Goal: Information Seeking & Learning: Learn about a topic

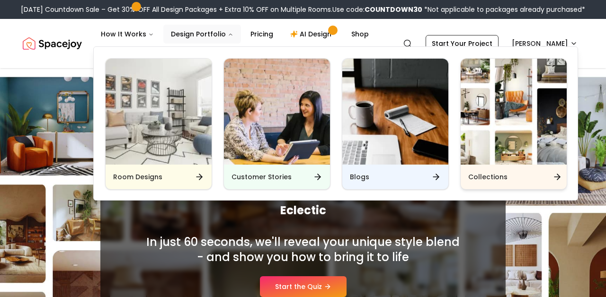
click at [466, 175] on div "Collections" at bounding box center [513, 177] width 106 height 25
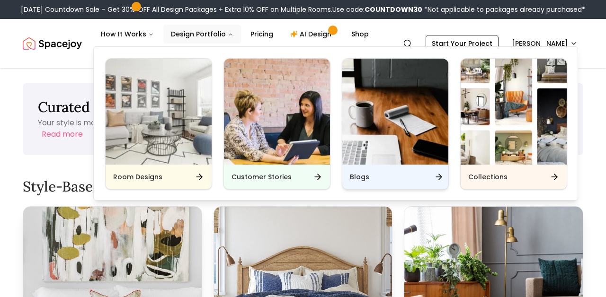
click at [354, 180] on h6 "Blogs" at bounding box center [359, 176] width 19 height 9
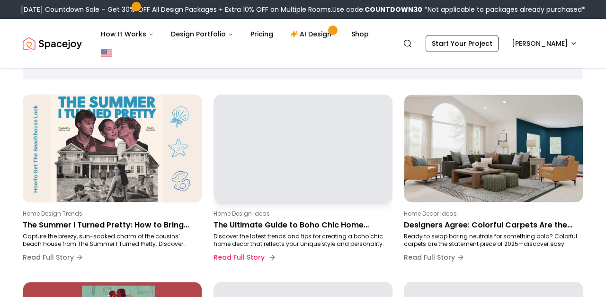
scroll to position [71, 0]
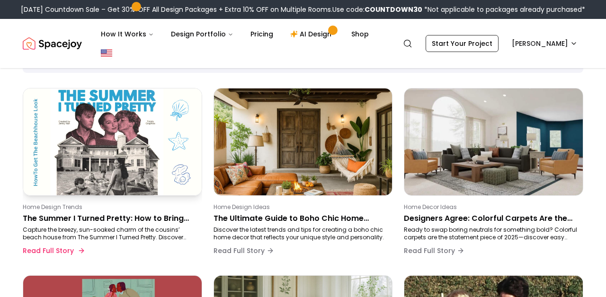
click at [151, 220] on p "The Summer I Turned Pretty: How to Bring the Cousins’ Beach House Vibes Into Yo…" at bounding box center [111, 218] width 176 height 11
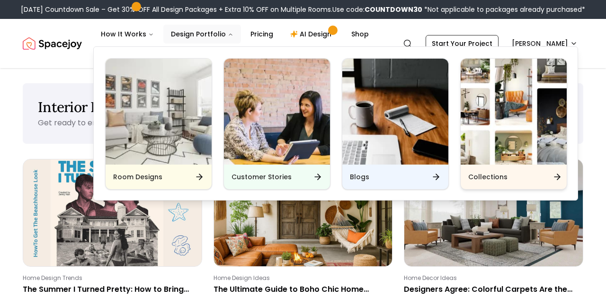
click at [487, 173] on h6 "Collections" at bounding box center [487, 176] width 39 height 9
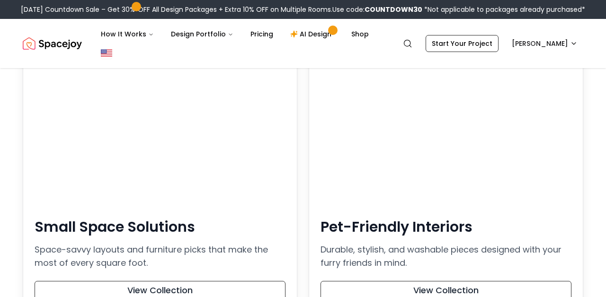
scroll to position [853, 0]
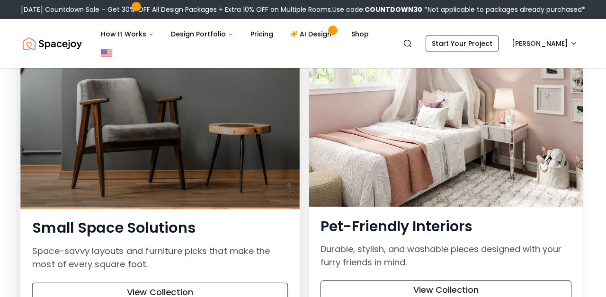
click at [143, 244] on p "Space-savvy layouts and furniture picks that make the most of every square foot." at bounding box center [160, 257] width 256 height 27
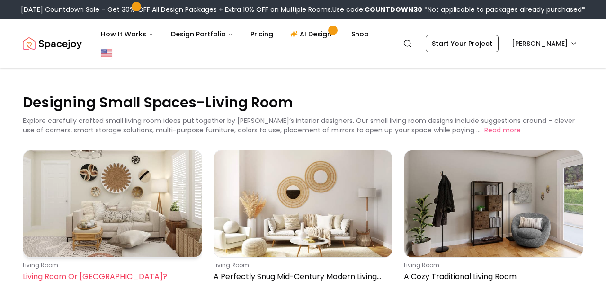
click at [113, 274] on p "Living Room Or Bohemian Haven?" at bounding box center [111, 276] width 176 height 11
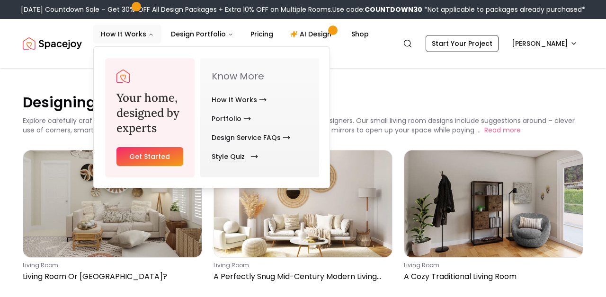
click at [233, 160] on link "Style Quiz" at bounding box center [233, 156] width 43 height 19
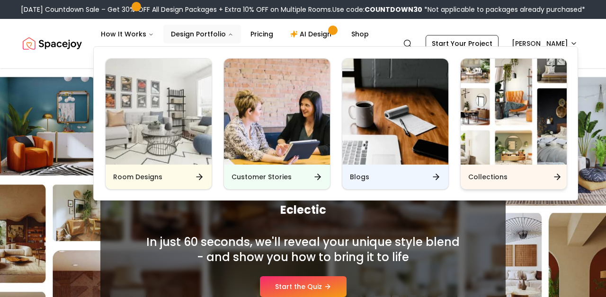
click at [502, 173] on h6 "Collections" at bounding box center [487, 176] width 39 height 9
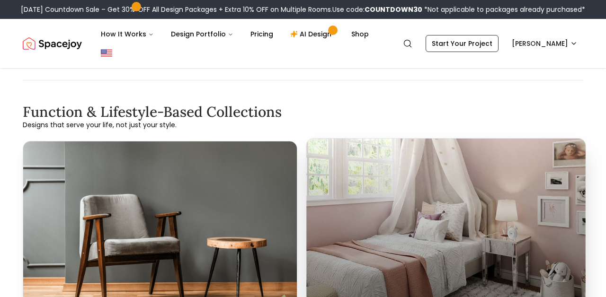
scroll to position [863, 0]
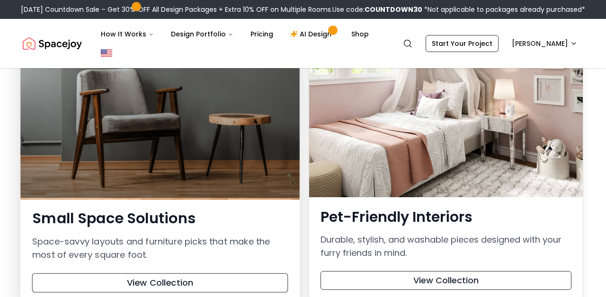
click at [216, 210] on h3 "Small Space Solutions" at bounding box center [160, 219] width 256 height 18
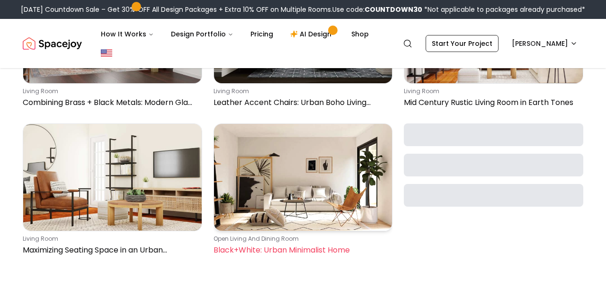
scroll to position [1212, 0]
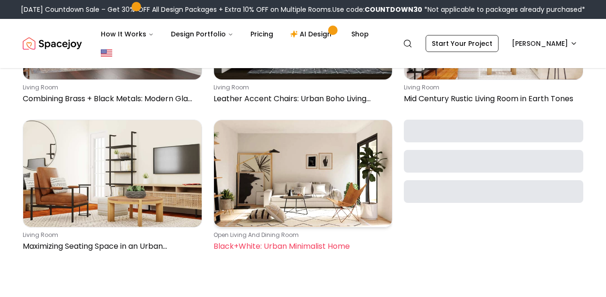
click at [277, 255] on link "open living and dining room Black+White: Urban Minimalist Home" at bounding box center [302, 188] width 179 height 136
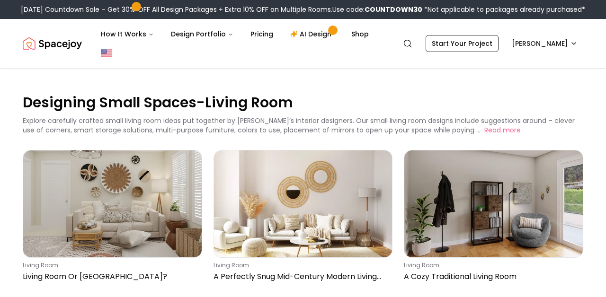
scroll to position [0, 0]
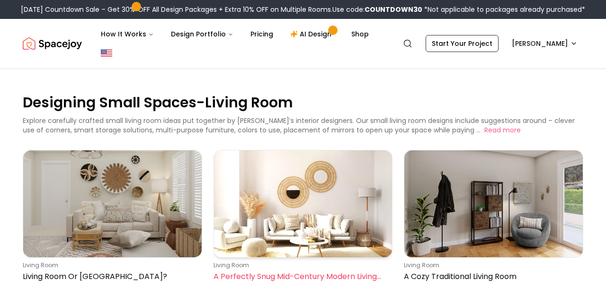
click at [326, 208] on img at bounding box center [303, 203] width 178 height 107
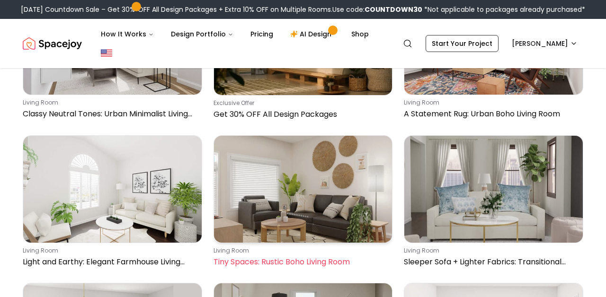
scroll to position [902, 0]
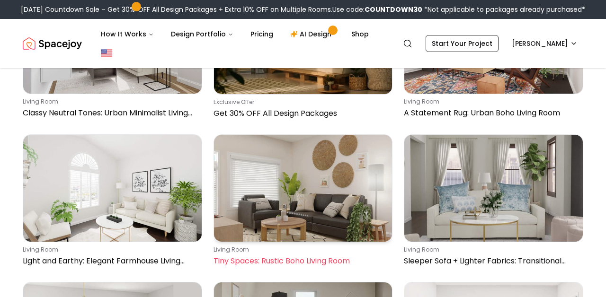
click at [341, 258] on p "Tiny Spaces: Rustic Boho Living Room" at bounding box center [301, 261] width 176 height 11
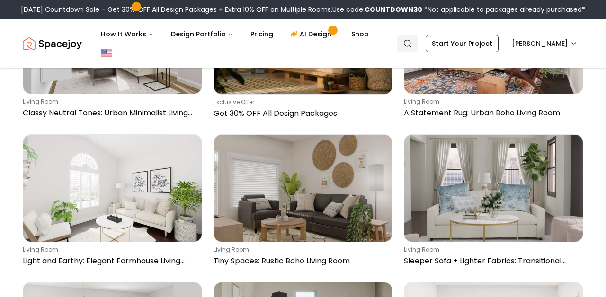
click at [418, 38] on link "Search" at bounding box center [407, 43] width 21 height 17
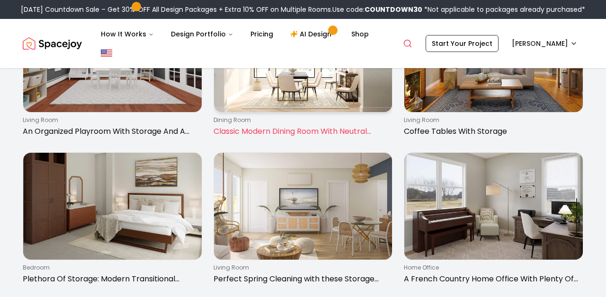
scroll to position [879, 0]
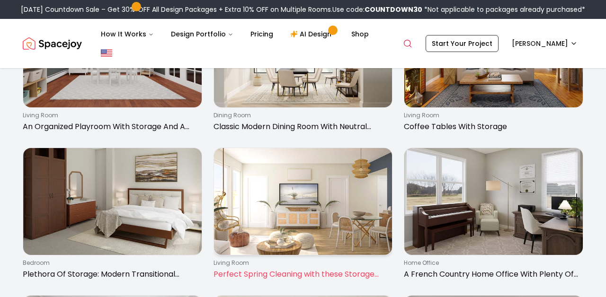
click at [315, 196] on img at bounding box center [303, 201] width 178 height 107
click at [271, 276] on p "Perfect Spring Cleaning with these Storage Cabinets" at bounding box center [301, 274] width 176 height 11
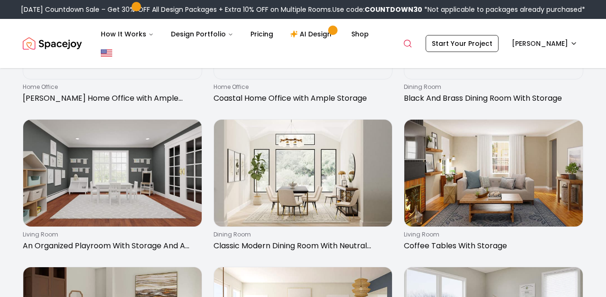
scroll to position [760, 0]
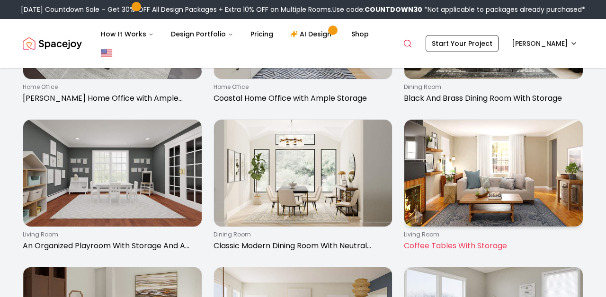
click at [444, 206] on img at bounding box center [493, 173] width 178 height 107
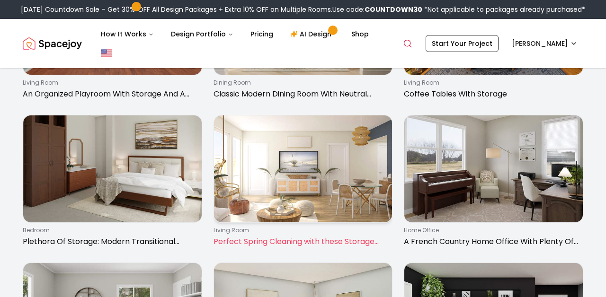
scroll to position [922, 0]
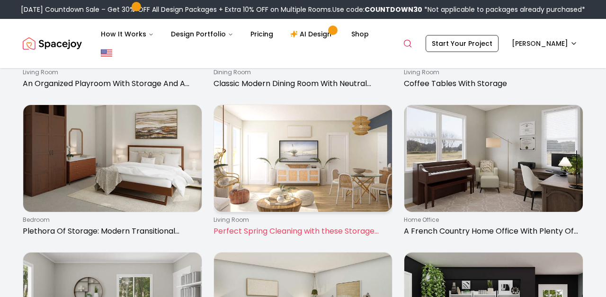
click at [334, 206] on img at bounding box center [303, 158] width 178 height 107
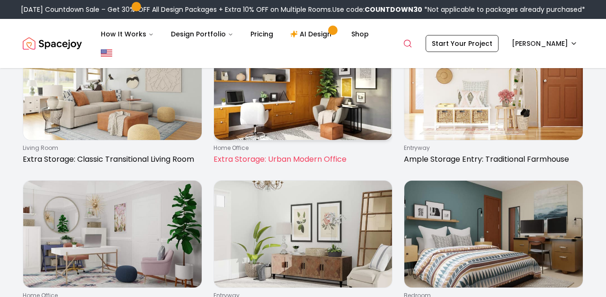
scroll to position [1291, 0]
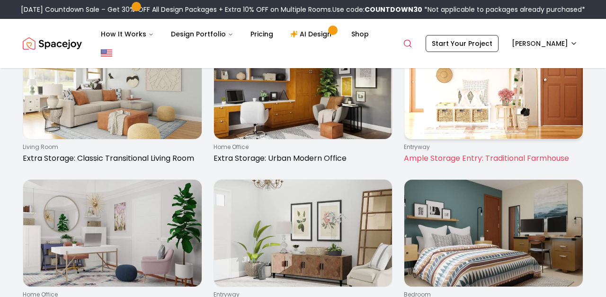
click at [440, 143] on link "entryway Ample Storage Entry: Traditional Farmhouse" at bounding box center [493, 100] width 179 height 136
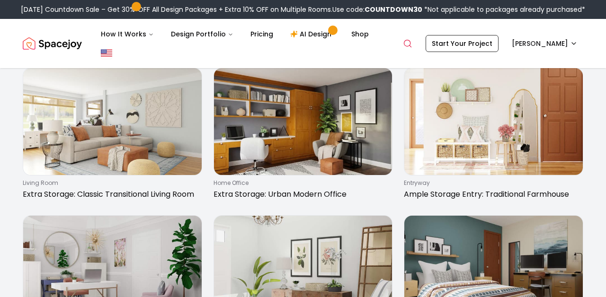
scroll to position [1254, 0]
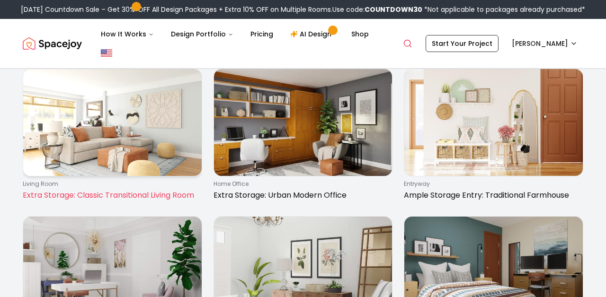
click at [142, 185] on p "living room" at bounding box center [111, 184] width 176 height 8
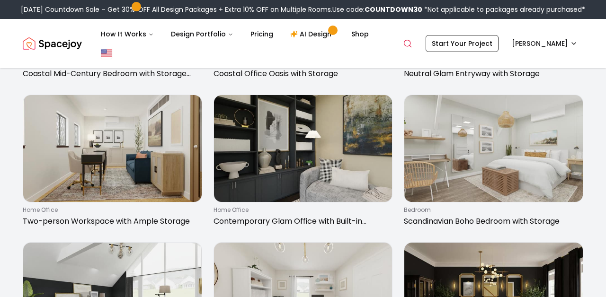
scroll to position [490, 0]
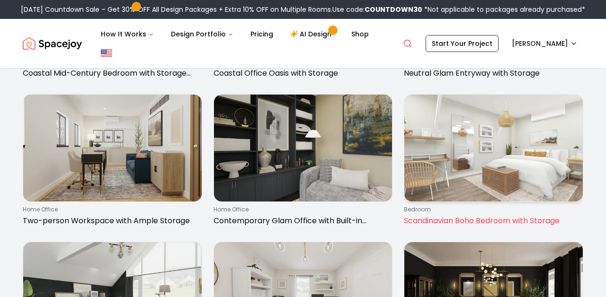
click at [480, 216] on p "Scandinavian Boho Bedroom with Storage" at bounding box center [492, 220] width 176 height 11
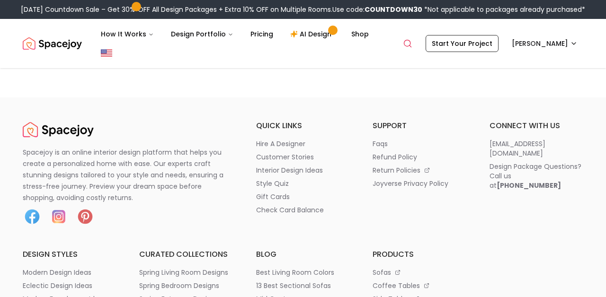
scroll to position [1795, 0]
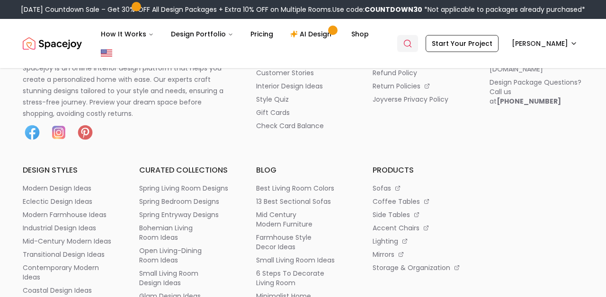
click at [412, 43] on icon "Global" at bounding box center [407, 43] width 9 height 9
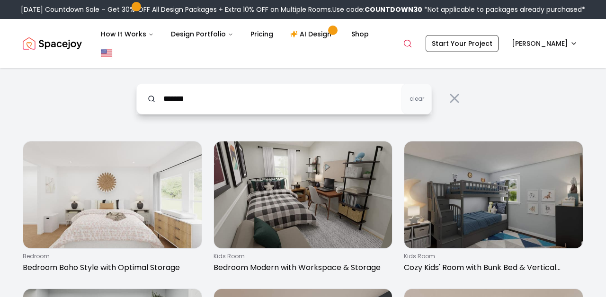
click at [226, 102] on input "*******" at bounding box center [283, 98] width 295 height 31
drag, startPoint x: 226, startPoint y: 102, endPoint x: 226, endPoint y: 88, distance: 14.7
click at [226, 91] on input "*******" at bounding box center [283, 98] width 295 height 31
type input "*******"
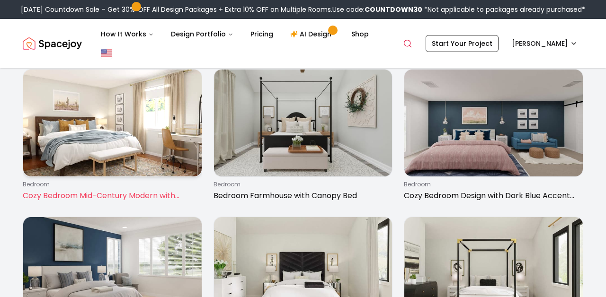
scroll to position [1106, 0]
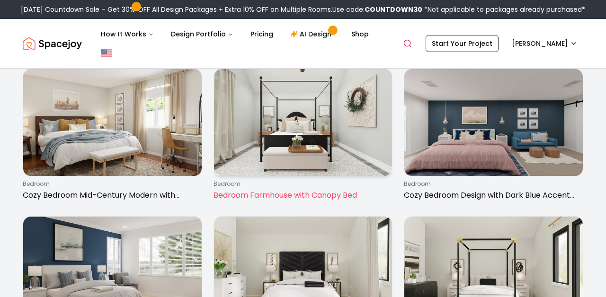
click at [246, 188] on div "bedroom Bedroom Farmhouse with Canopy Bed" at bounding box center [301, 190] width 176 height 21
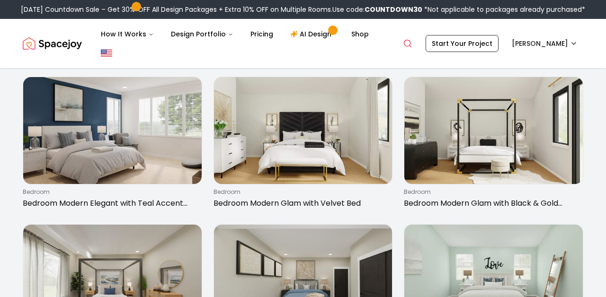
scroll to position [1252, 0]
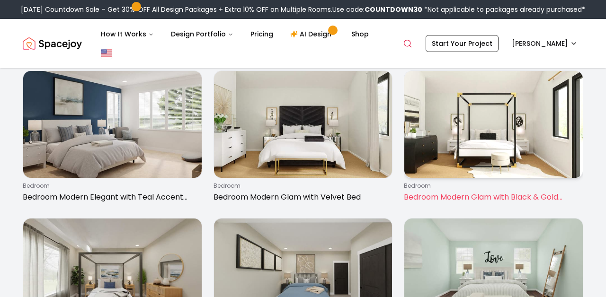
click at [448, 197] on p "Bedroom Modern Glam with Black & Gold Canopy Bed" at bounding box center [492, 197] width 176 height 11
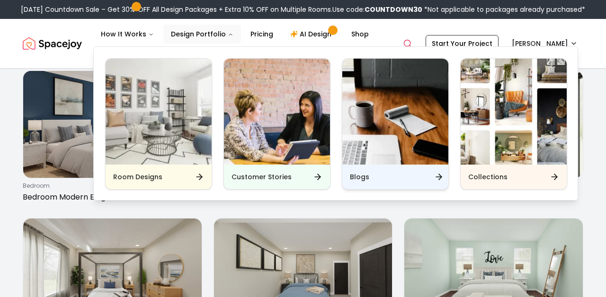
click at [358, 181] on h6 "Blogs" at bounding box center [359, 176] width 19 height 9
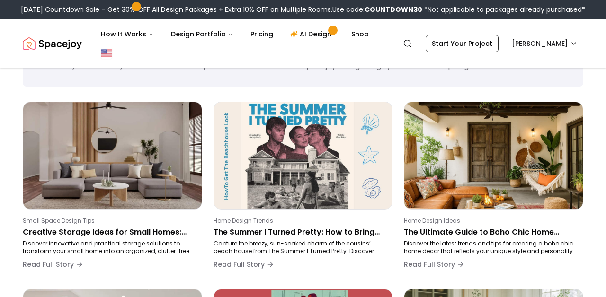
scroll to position [75, 0]
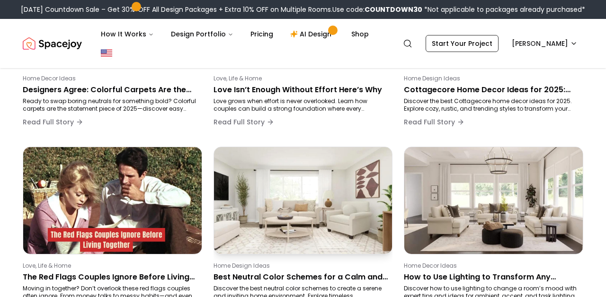
click at [264, 226] on img at bounding box center [302, 200] width 187 height 112
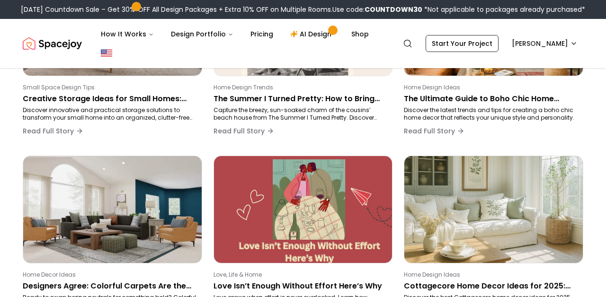
scroll to position [117, 0]
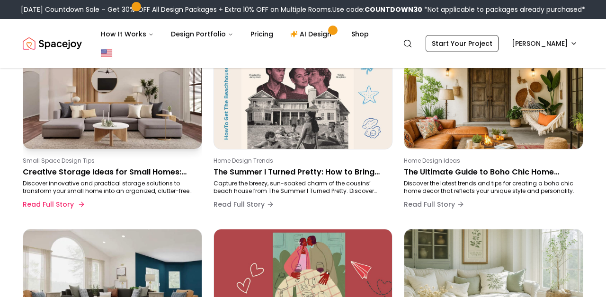
click at [79, 174] on p "Creative Storage Ideas for Small Homes: Smart Solutions to Maximize Space in 20…" at bounding box center [111, 172] width 176 height 11
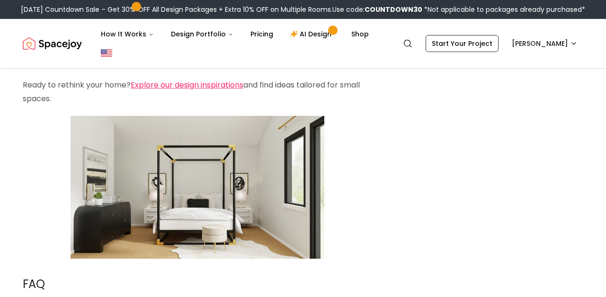
scroll to position [1695, 0]
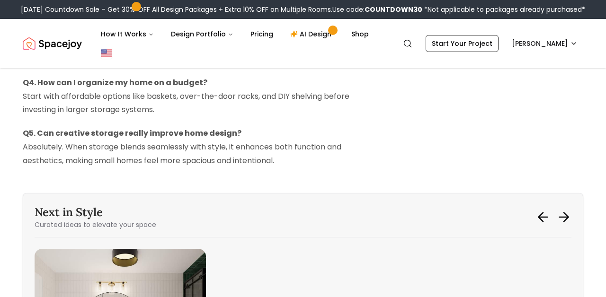
scroll to position [117, 0]
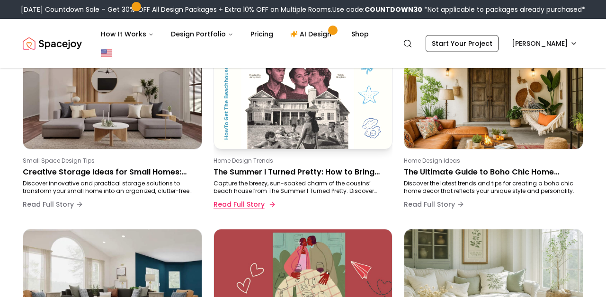
click at [260, 195] on button "Read Full Story" at bounding box center [243, 204] width 61 height 19
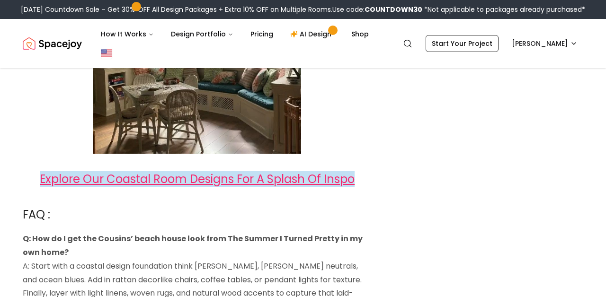
scroll to position [2464, 0]
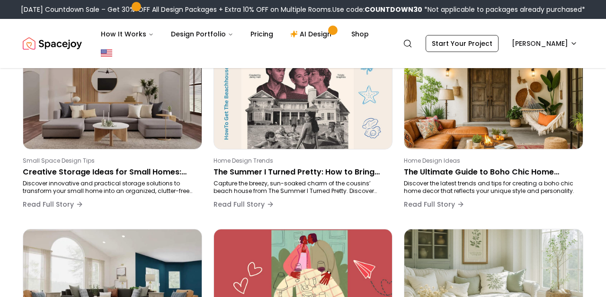
scroll to position [266, 0]
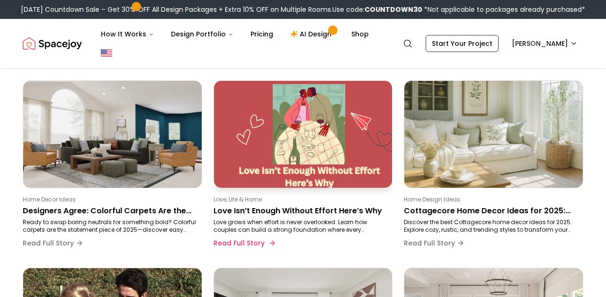
click at [259, 215] on p "Love Isn’t Enough Without Effort Here’s Why" at bounding box center [301, 210] width 176 height 11
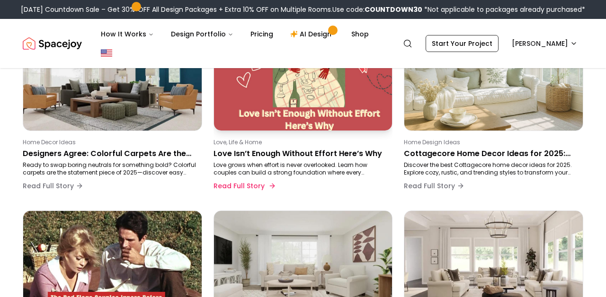
scroll to position [348, 0]
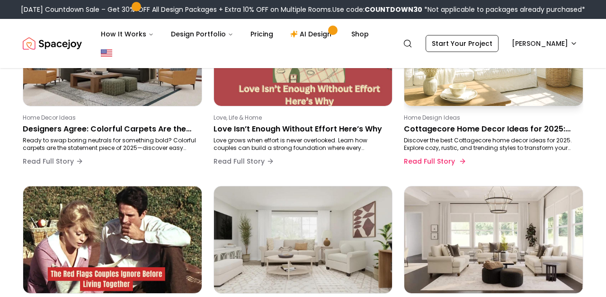
click at [418, 122] on div "Home Design Ideas Cottagecore Home Decor Ideas for 2025: Cozy, Rustic, and Tren…" at bounding box center [492, 142] width 176 height 57
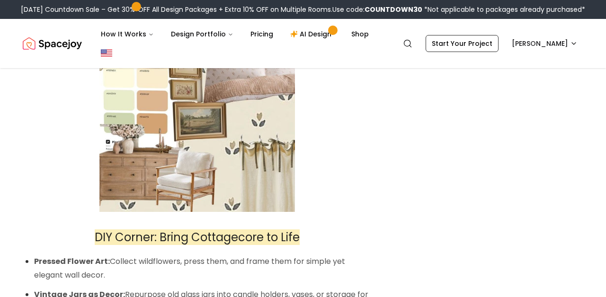
scroll to position [3794, 0]
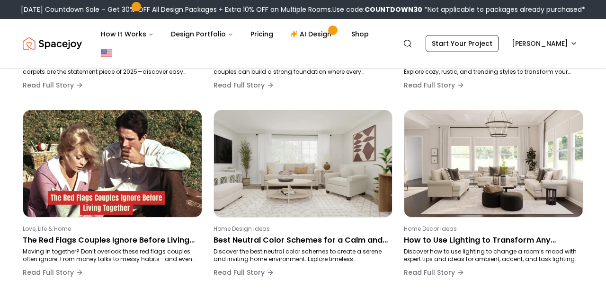
scroll to position [425, 0]
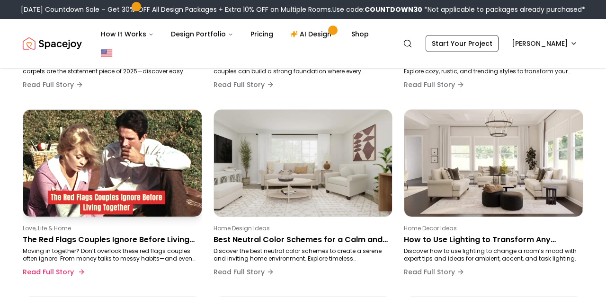
click at [87, 239] on p "The Red Flags Couples Ignore Before Living Together (and How to Handle Them)" at bounding box center [111, 239] width 176 height 11
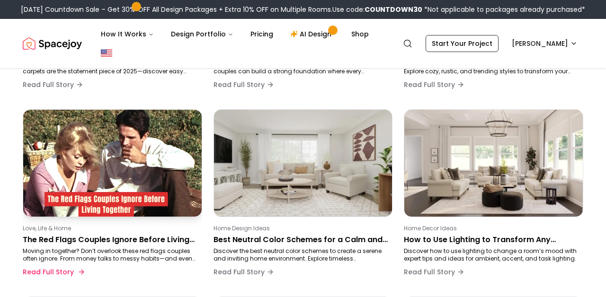
click at [162, 184] on img at bounding box center [112, 163] width 187 height 112
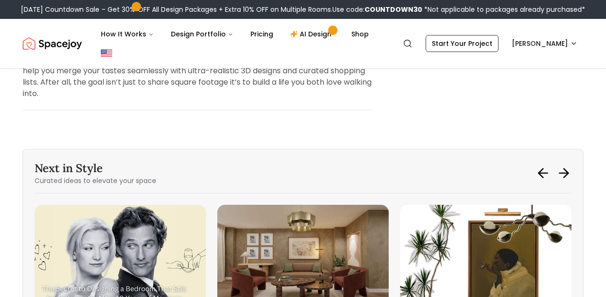
scroll to position [3184, 0]
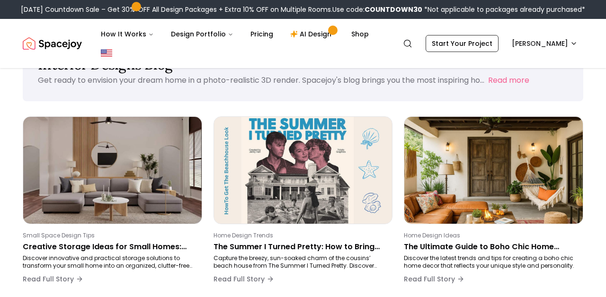
scroll to position [72, 0]
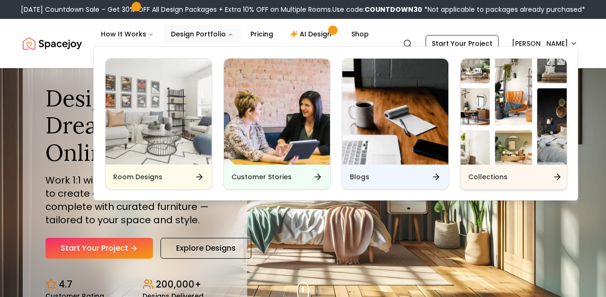
click at [477, 177] on h6 "Collections" at bounding box center [487, 176] width 39 height 9
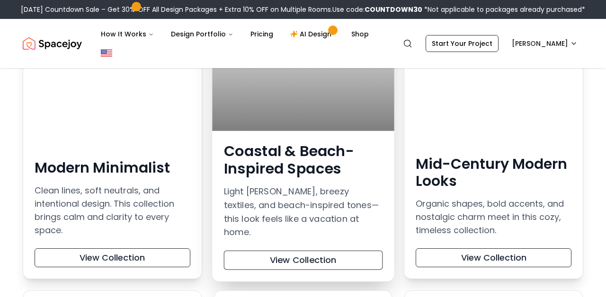
scroll to position [212, 0]
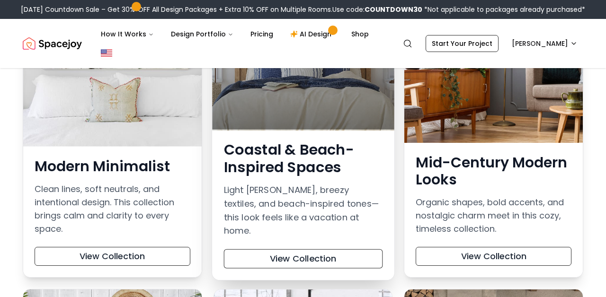
click at [287, 169] on h3 "Coastal & Beach-Inspired Spaces" at bounding box center [302, 158] width 159 height 35
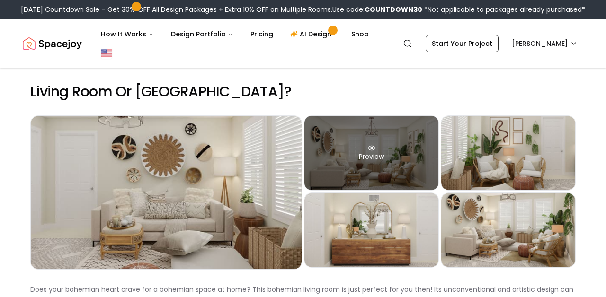
click at [373, 137] on div "Preview" at bounding box center [371, 153] width 134 height 74
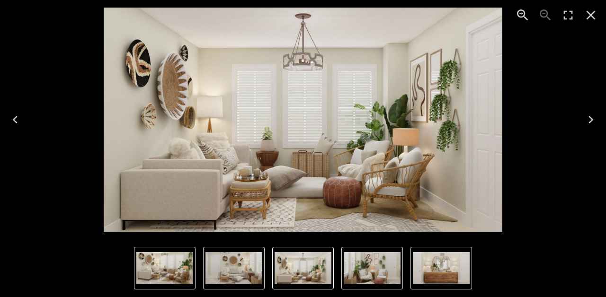
click at [596, 14] on icon "Close" at bounding box center [590, 15] width 15 height 15
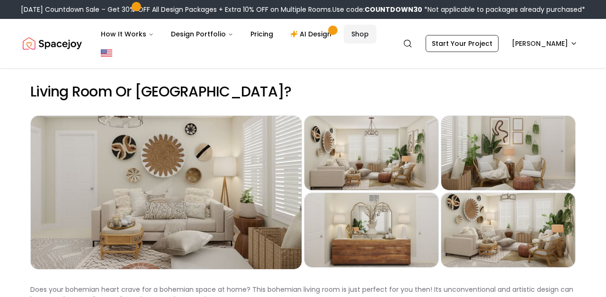
click at [360, 37] on link "Shop" at bounding box center [360, 34] width 33 height 19
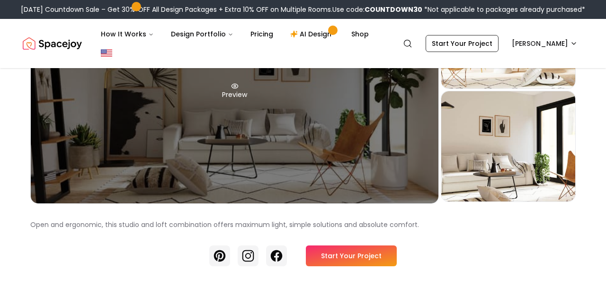
scroll to position [144, 0]
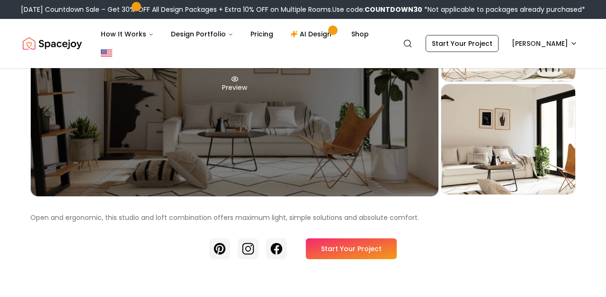
click at [252, 159] on div "Preview" at bounding box center [234, 84] width 407 height 225
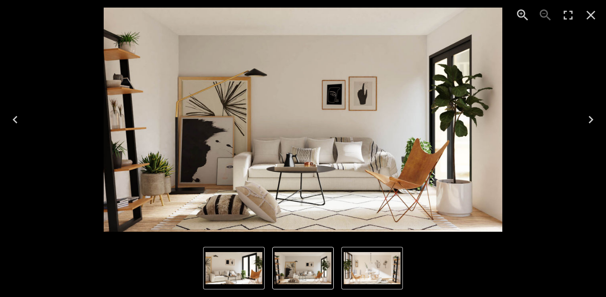
click at [590, 17] on icon "Close" at bounding box center [590, 15] width 15 height 15
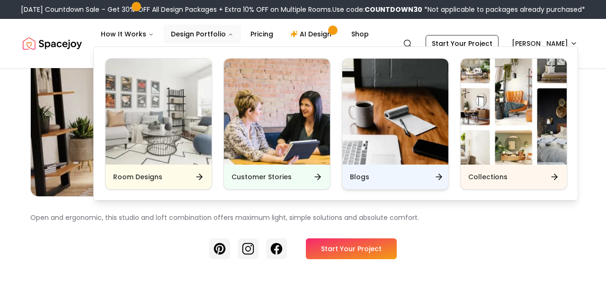
click at [428, 161] on img "Main" at bounding box center [395, 112] width 106 height 106
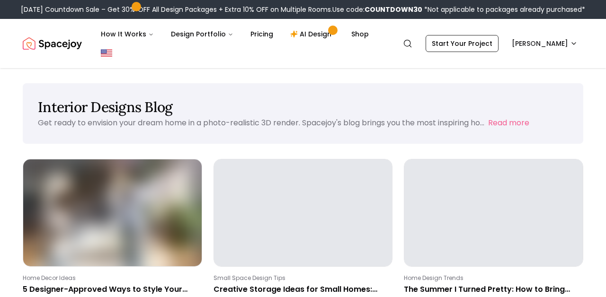
scroll to position [109, 0]
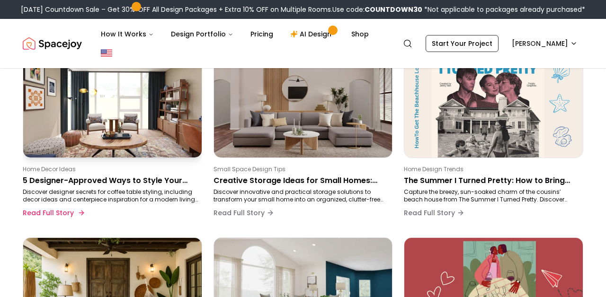
click at [87, 195] on p "Discover designer secrets for coffee table styling, including decor ideas and c…" at bounding box center [111, 195] width 176 height 15
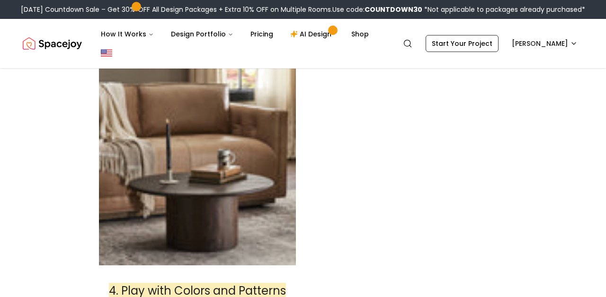
scroll to position [1150, 0]
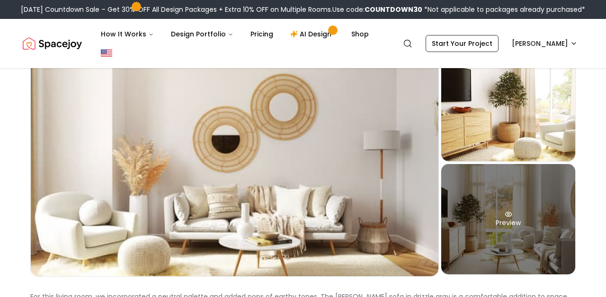
click at [490, 218] on div "Preview" at bounding box center [508, 219] width 134 height 110
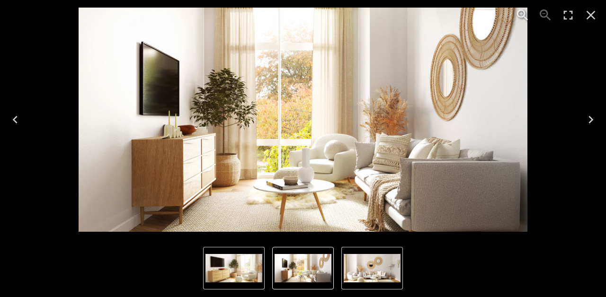
click at [590, 20] on icon "Close" at bounding box center [590, 15] width 15 height 15
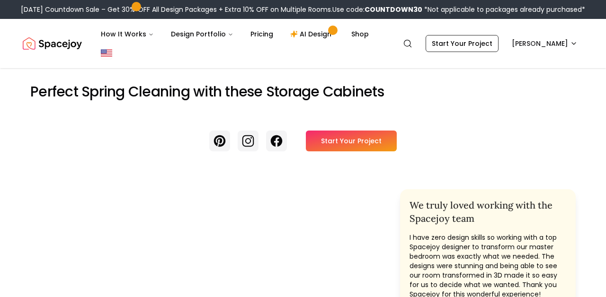
scroll to position [0, 0]
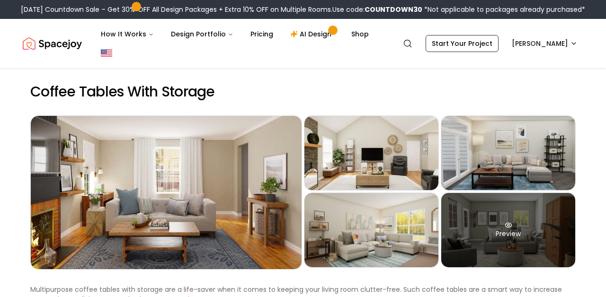
click at [513, 221] on div "Preview" at bounding box center [508, 230] width 134 height 74
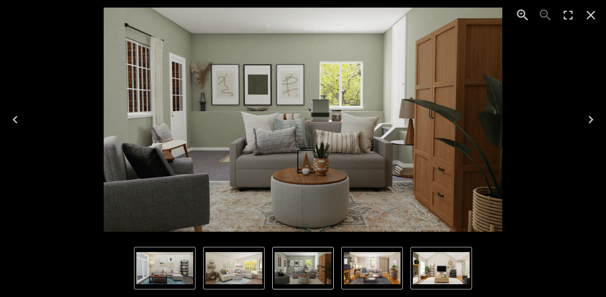
click at [595, 16] on icon "Close" at bounding box center [590, 15] width 15 height 15
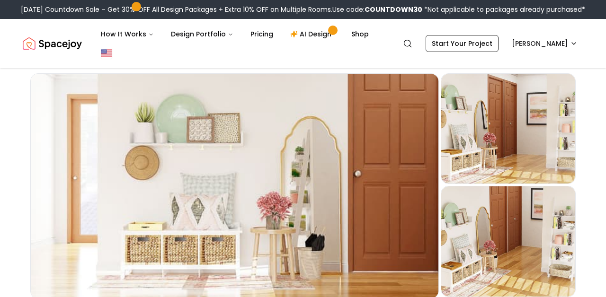
scroll to position [42, 0]
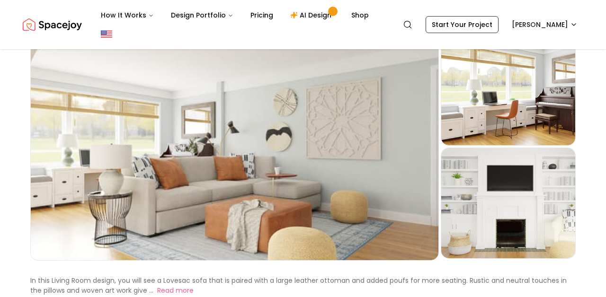
scroll to position [62, 0]
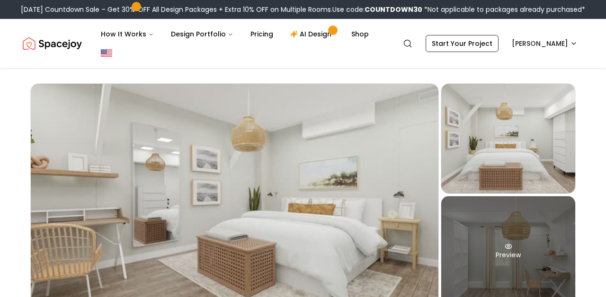
scroll to position [32, 0]
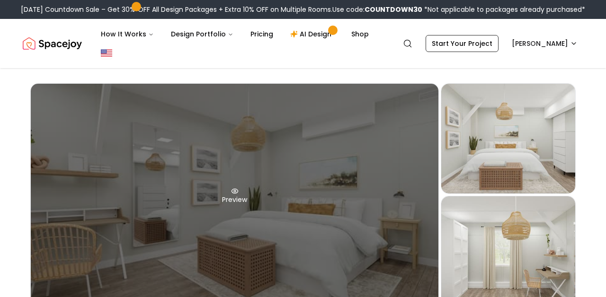
click at [366, 206] on div "Preview" at bounding box center [234, 196] width 407 height 225
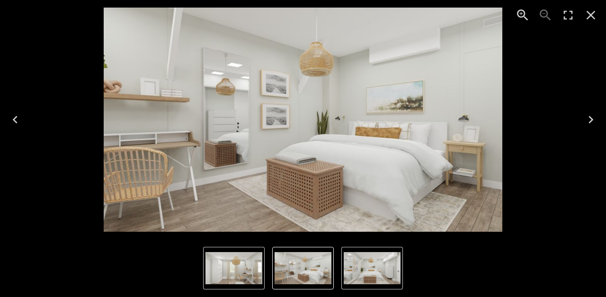
click at [588, 21] on icon "Close" at bounding box center [590, 15] width 15 height 15
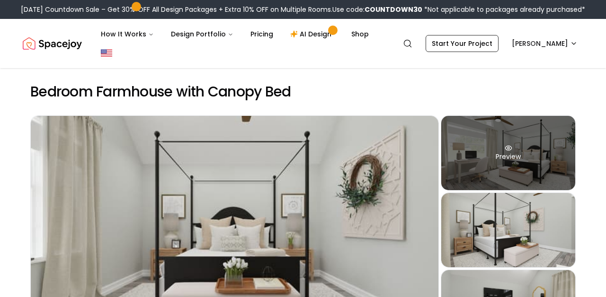
click at [486, 174] on div "Preview" at bounding box center [508, 153] width 134 height 74
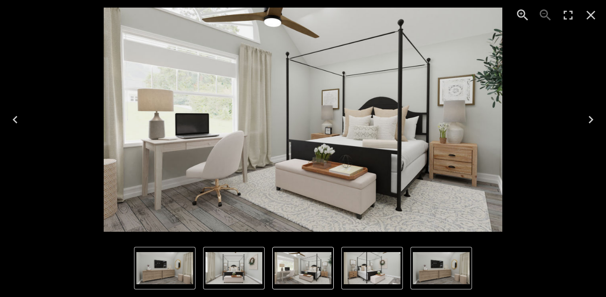
click at [589, 19] on icon "Close" at bounding box center [590, 15] width 15 height 15
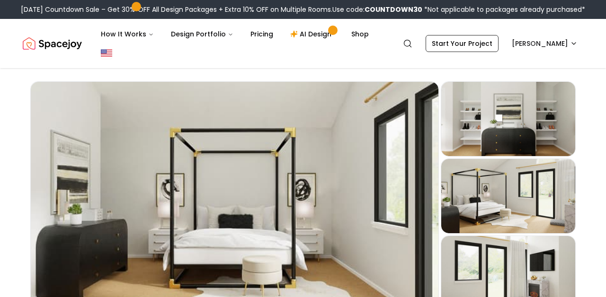
scroll to position [44, 0]
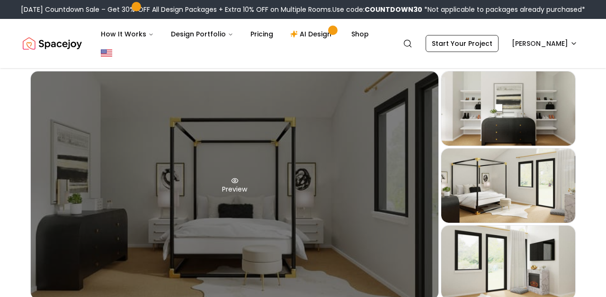
click at [319, 199] on div "Preview" at bounding box center [234, 185] width 407 height 228
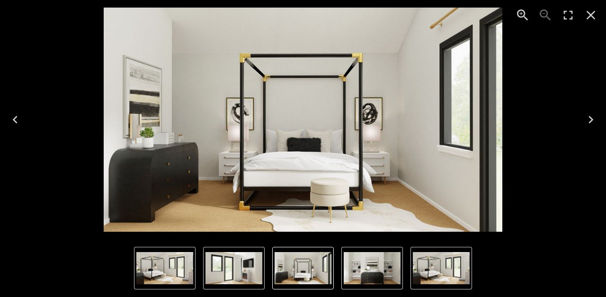
click at [593, 18] on icon "Close" at bounding box center [590, 15] width 9 height 9
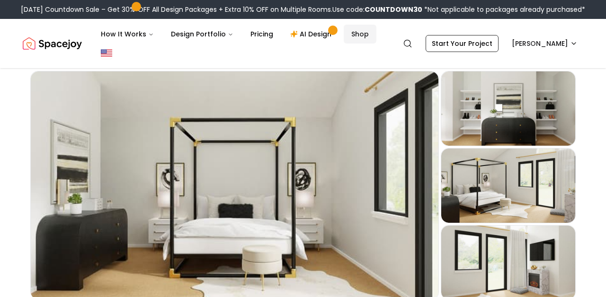
click at [354, 35] on link "Shop" at bounding box center [360, 34] width 33 height 19
